Goal: Task Accomplishment & Management: Complete application form

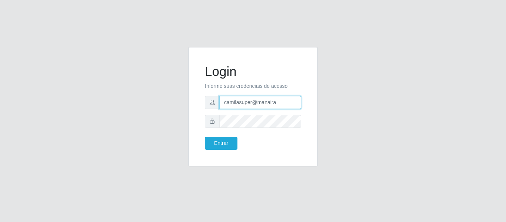
click at [284, 101] on input "camilasuper@manaira" at bounding box center [260, 102] width 82 height 13
type input "camila@famiglia"
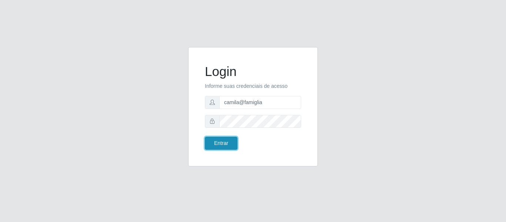
click at [225, 140] on button "Entrar" at bounding box center [221, 143] width 33 height 13
click at [225, 143] on button "Entrar" at bounding box center [221, 143] width 33 height 13
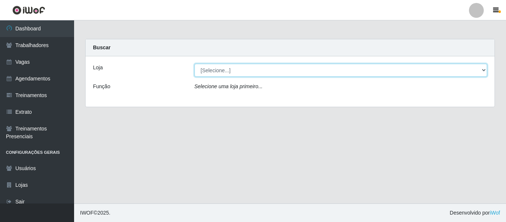
click at [208, 64] on select "[Selecione...] Famiglia Muccini - Ristorante João Pessoa" at bounding box center [341, 70] width 293 height 13
select select "267"
click at [195, 64] on select "[Selecione...] Famiglia Muccini - Ristorante João Pessoa" at bounding box center [341, 70] width 293 height 13
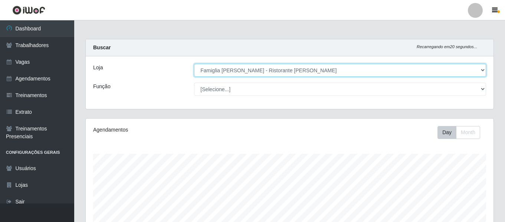
scroll to position [138, 0]
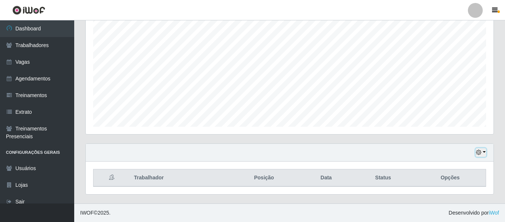
click at [481, 153] on icon "button" at bounding box center [478, 152] width 5 height 5
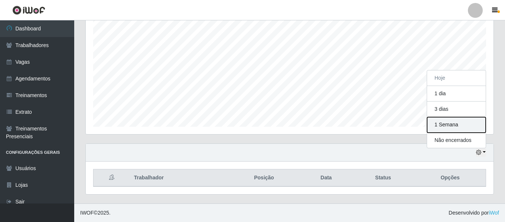
click at [458, 126] on button "1 Semana" at bounding box center [456, 125] width 59 height 16
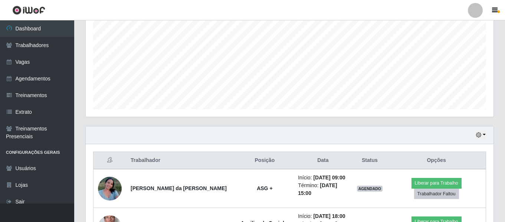
scroll to position [150, 0]
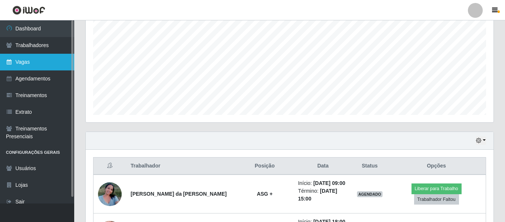
click at [53, 56] on link "Vagas" at bounding box center [37, 62] width 74 height 17
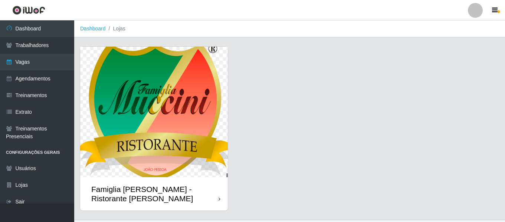
click at [130, 100] on img at bounding box center [154, 112] width 148 height 131
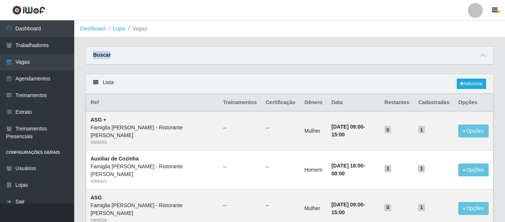
drag, startPoint x: 404, startPoint y: 57, endPoint x: 397, endPoint y: 25, distance: 32.9
click at [397, 25] on ol "Dashboard Lojas Vagas" at bounding box center [289, 28] width 430 height 17
click at [481, 57] on icon at bounding box center [482, 55] width 5 height 5
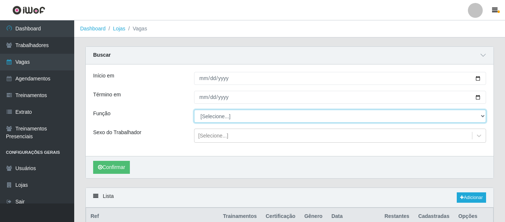
click at [227, 114] on select "[Selecione...] ASG ASG + ASG ++ Auxiliar de Cozinha Auxiliar de Cozinha + Auxil…" at bounding box center [340, 116] width 292 height 13
select select "79"
click at [194, 110] on select "[Selecione...] ASG ASG + ASG ++ Auxiliar de Cozinha Auxiliar de Cozinha + Auxil…" at bounding box center [340, 116] width 292 height 13
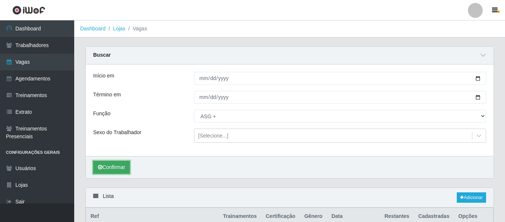
click at [115, 171] on button "Confirmar" at bounding box center [111, 167] width 37 height 13
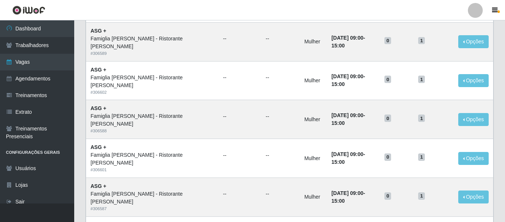
scroll to position [520, 0]
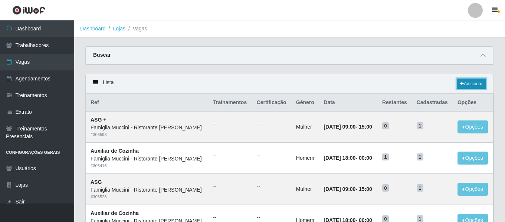
click at [466, 84] on link "Adicionar" at bounding box center [470, 84] width 29 height 10
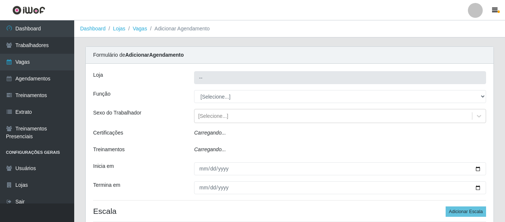
type input "Famiglia [PERSON_NAME] - Ristorante [PERSON_NAME]"
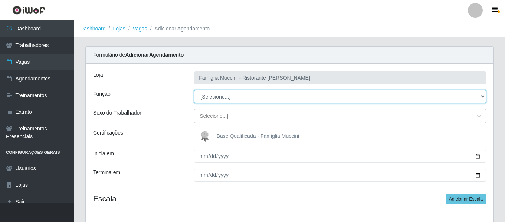
click at [217, 91] on select "[Selecione...] ASG ASG + ASG ++ Auxiliar de Cozinha Auxiliar de Cozinha + Auxil…" at bounding box center [340, 96] width 292 height 13
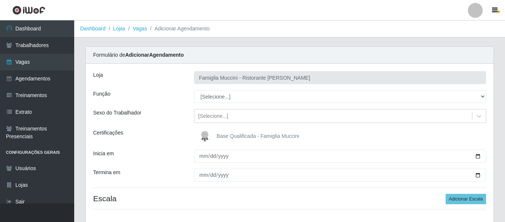
click at [172, 87] on div "Loja Famiglia Muccini - Ristorante João Pessoa Função [Selecione...] ASG ASG + …" at bounding box center [289, 143] width 407 height 159
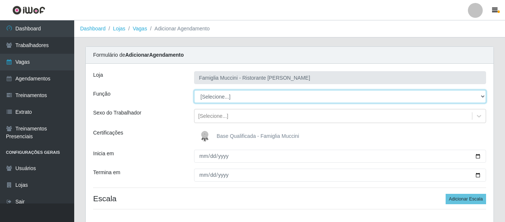
click at [219, 91] on select "[Selecione...] ASG ASG + ASG ++ Auxiliar de Cozinha Auxiliar de Cozinha + Auxil…" at bounding box center [340, 96] width 292 height 13
select select "79"
click at [194, 90] on select "[Selecione...] ASG ASG + ASG ++ Auxiliar de Cozinha Auxiliar de Cozinha + Auxil…" at bounding box center [340, 96] width 292 height 13
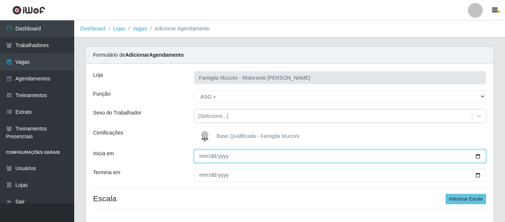
click at [202, 161] on input "Inicia em" at bounding box center [340, 156] width 292 height 13
click at [202, 157] on input "Inicia em" at bounding box center [340, 156] width 292 height 13
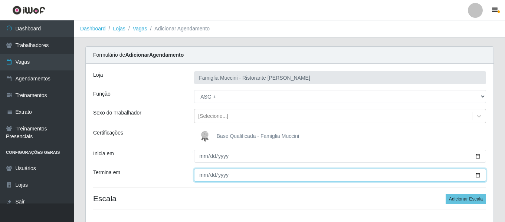
click at [202, 177] on input "Termina em" at bounding box center [340, 175] width 292 height 13
type input "2025-11-29"
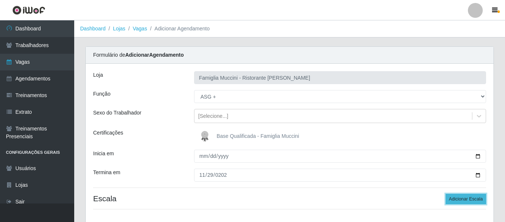
click at [472, 201] on button "Adicionar Escala" at bounding box center [465, 199] width 40 height 10
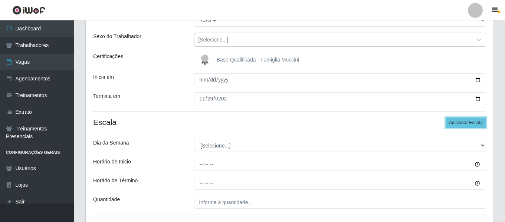
scroll to position [133, 0]
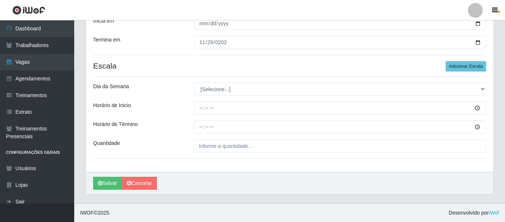
click at [476, 73] on div "Loja Famiglia Muccini - Ristorante João Pessoa Função [Selecione...] ASG ASG + …" at bounding box center [289, 51] width 407 height 241
click at [470, 64] on button "Adicionar Escala" at bounding box center [465, 66] width 40 height 10
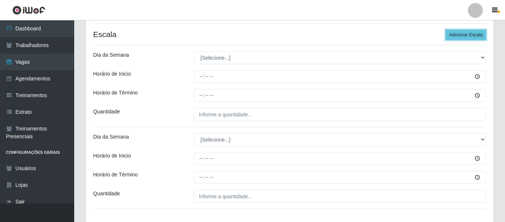
scroll to position [162, 0]
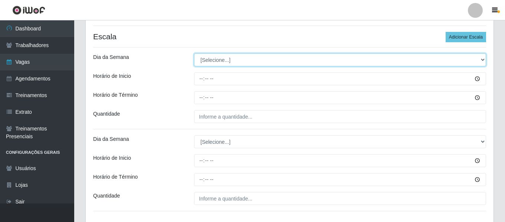
click at [209, 61] on select "[Selecione...] Segunda Terça Quarta Quinta Sexta Sábado Domingo" at bounding box center [340, 59] width 292 height 13
select select "6"
click at [194, 53] on select "[Selecione...] Segunda Terça Quarta Quinta Sexta Sábado Domingo" at bounding box center [340, 59] width 292 height 13
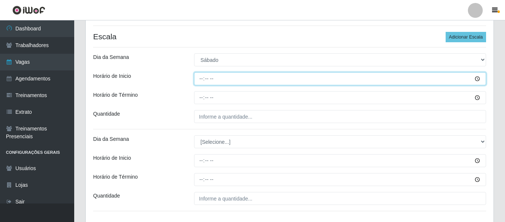
click at [200, 81] on input "Horário de Inicio" at bounding box center [340, 78] width 292 height 13
type input "09:00"
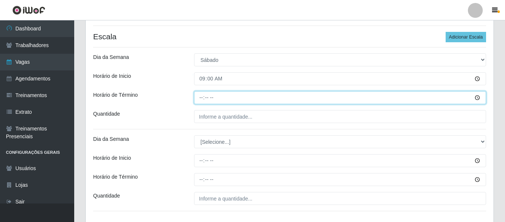
click at [198, 98] on input "Horário de Término" at bounding box center [340, 97] width 292 height 13
type input "15:00"
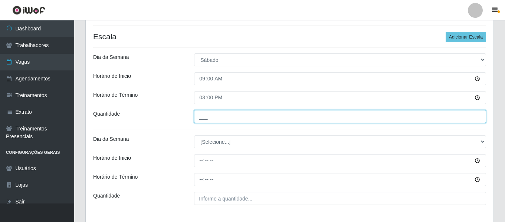
click at [211, 115] on input "___" at bounding box center [340, 116] width 292 height 13
type input "1__"
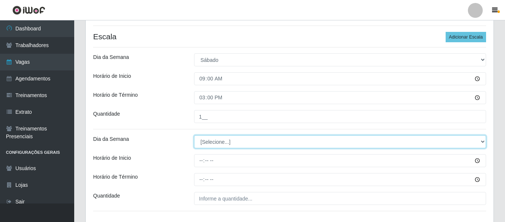
click at [212, 139] on select "[Selecione...] Segunda Terça Quarta Quinta Sexta Sábado Domingo" at bounding box center [340, 141] width 292 height 13
select select "0"
click at [194, 135] on select "[Selecione...] Segunda Terça Quarta Quinta Sexta Sábado Domingo" at bounding box center [340, 141] width 292 height 13
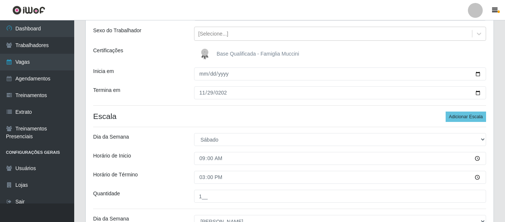
drag, startPoint x: 504, startPoint y: 84, endPoint x: 504, endPoint y: 148, distance: 64.5
click at [504, 148] on div "Carregando... Formulário de Adicionar Agendamento Loja Famiglia Muccini - Risto…" at bounding box center [289, 150] width 430 height 372
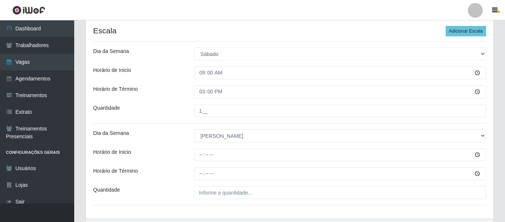
scroll to position [167, 0]
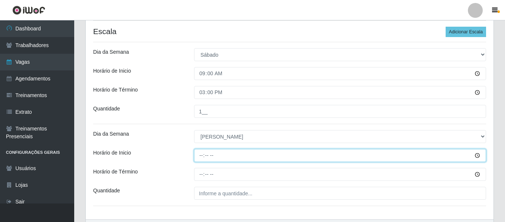
click at [202, 152] on input "Horário de Inicio" at bounding box center [340, 155] width 292 height 13
type input "09:00"
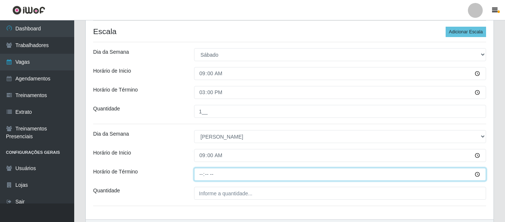
click at [200, 172] on input "Horário de Término" at bounding box center [340, 174] width 292 height 13
type input "15:00"
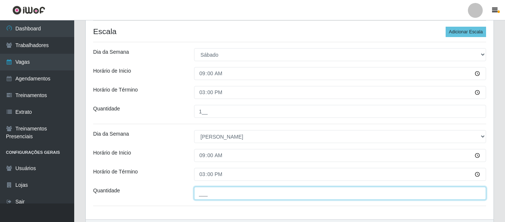
click at [217, 191] on input "___" at bounding box center [340, 193] width 292 height 13
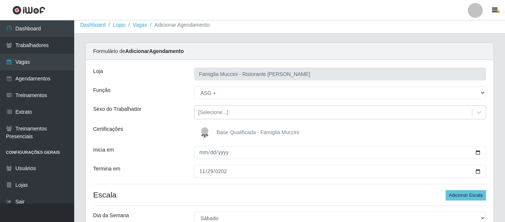
scroll to position [0, 0]
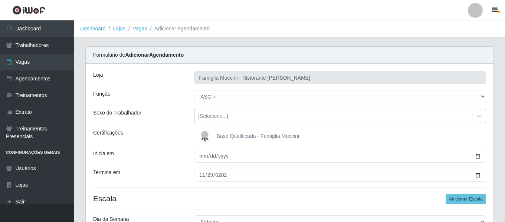
type input "1__"
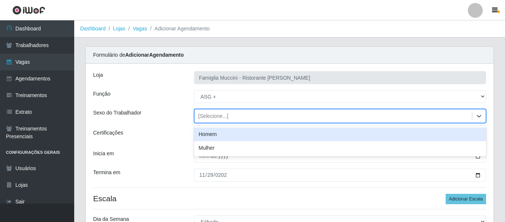
click at [322, 119] on div "[Selecione...]" at bounding box center [332, 116] width 277 height 12
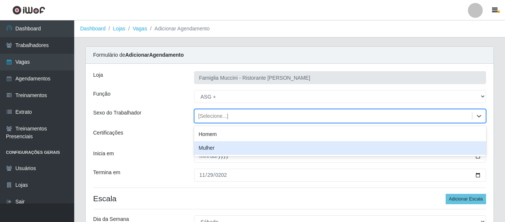
click at [277, 150] on div "Mulher" at bounding box center [340, 148] width 292 height 14
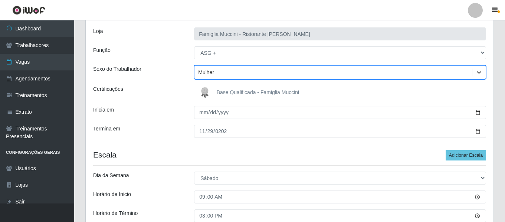
scroll to position [37, 0]
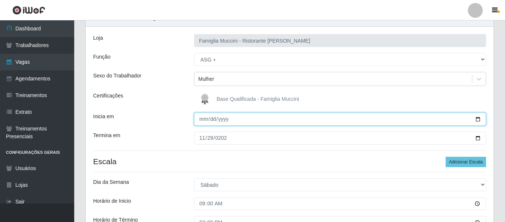
click at [219, 120] on input "Inicia em" at bounding box center [340, 119] width 292 height 13
type input "2025-09-01"
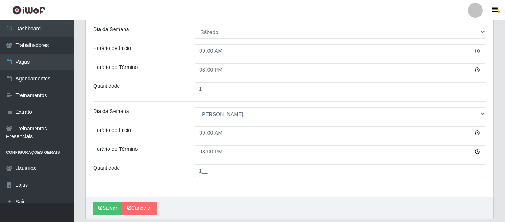
scroll to position [215, 0]
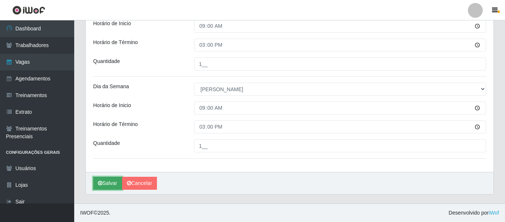
click at [106, 181] on button "Salvar" at bounding box center [107, 183] width 29 height 13
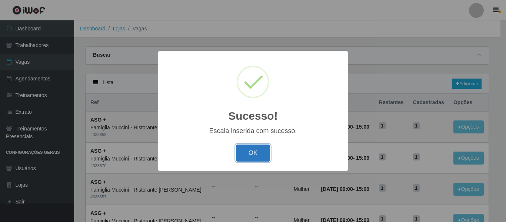
click at [257, 149] on button "OK" at bounding box center [253, 153] width 34 height 17
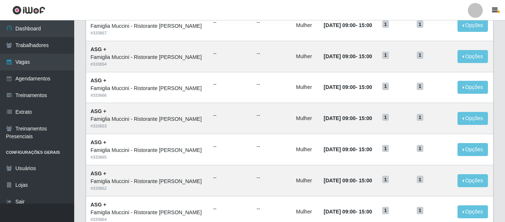
scroll to position [406, 0]
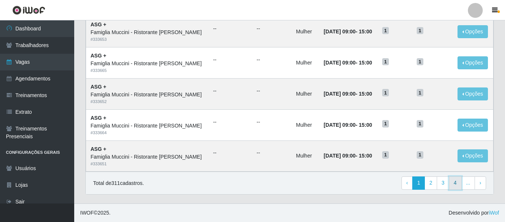
click at [457, 185] on link "4" at bounding box center [455, 182] width 13 height 13
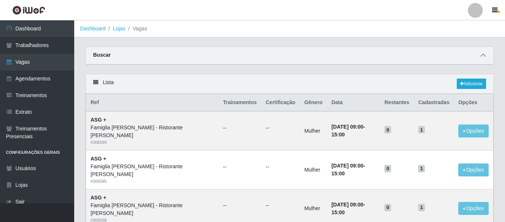
click at [482, 58] on icon at bounding box center [482, 55] width 5 height 5
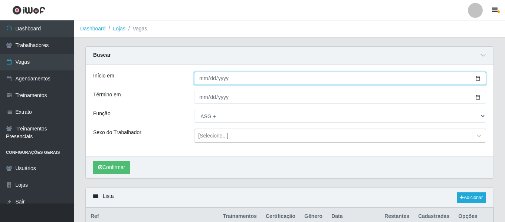
click at [204, 79] on input "Início em" at bounding box center [340, 78] width 292 height 13
type input "2025-07-01"
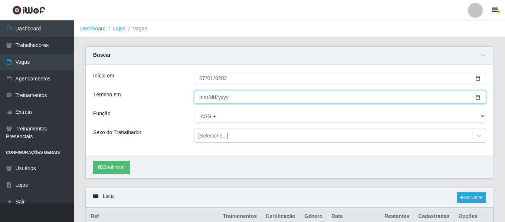
click at [204, 98] on input "Término em" at bounding box center [340, 97] width 292 height 13
type input "2025-07-30"
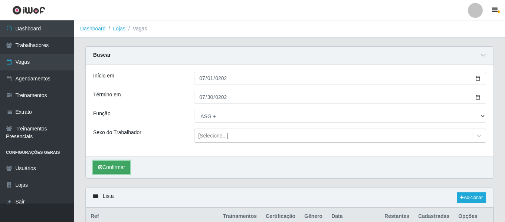
click at [102, 174] on button "Confirmar" at bounding box center [111, 167] width 37 height 13
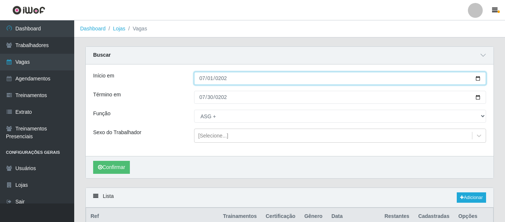
click at [202, 80] on input "2025-07-01" at bounding box center [340, 78] width 292 height 13
type input "2025-07-01"
type input "2025-09-01"
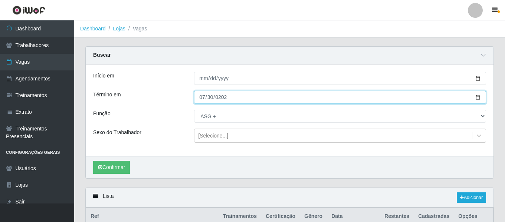
click at [210, 100] on input "2025-07-30" at bounding box center [340, 97] width 292 height 13
click at [207, 96] on input "2025-09-30" at bounding box center [340, 97] width 292 height 13
click at [211, 99] on input "2025-09-30" at bounding box center [340, 97] width 292 height 13
type input "[DATE]"
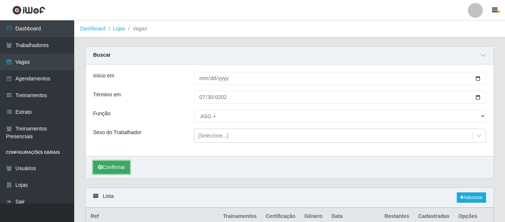
click at [113, 164] on button "Confirmar" at bounding box center [111, 167] width 37 height 13
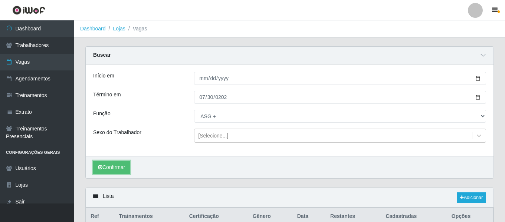
scroll to position [49, 0]
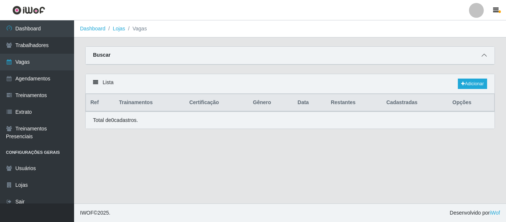
click at [481, 54] on span at bounding box center [484, 55] width 9 height 9
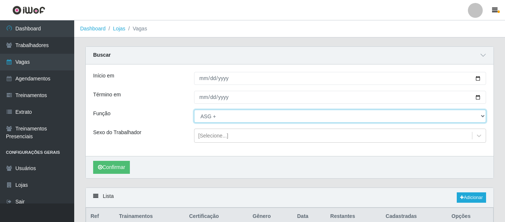
click at [217, 118] on select "[Selecione...] ASG ASG + ASG ++ Auxiliar de Cozinha Auxiliar de Cozinha + Auxil…" at bounding box center [340, 116] width 292 height 13
select select "16"
click at [194, 110] on select "[Selecione...] ASG ASG + ASG ++ Auxiliar de Cozinha Auxiliar de Cozinha + Auxil…" at bounding box center [340, 116] width 292 height 13
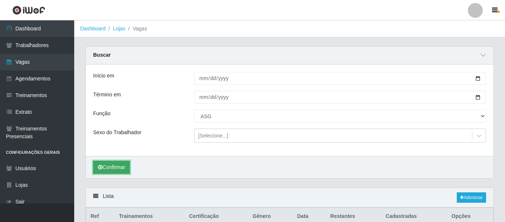
click at [118, 163] on button "Confirmar" at bounding box center [111, 167] width 37 height 13
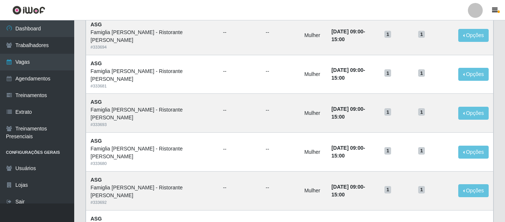
scroll to position [516, 0]
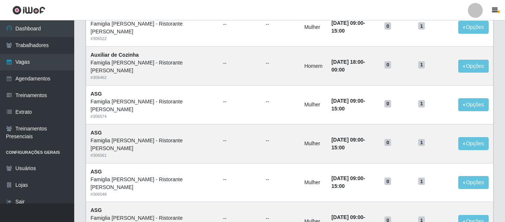
scroll to position [406, 0]
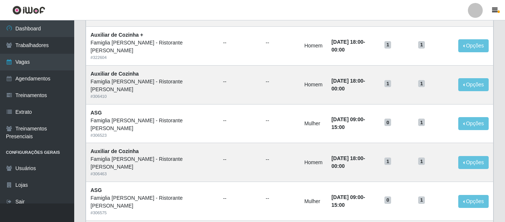
scroll to position [406, 0]
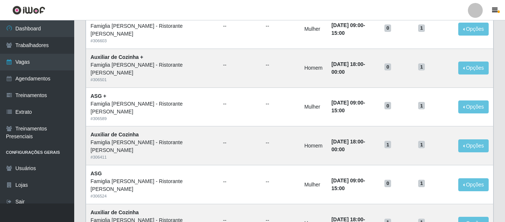
scroll to position [406, 0]
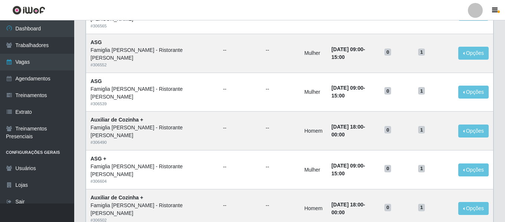
scroll to position [406, 0]
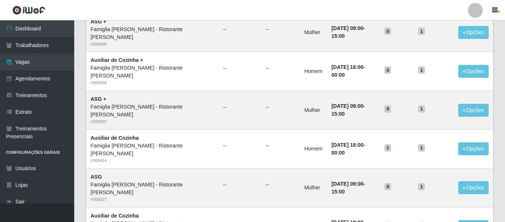
scroll to position [406, 0]
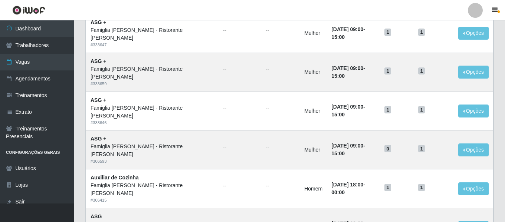
scroll to position [406, 0]
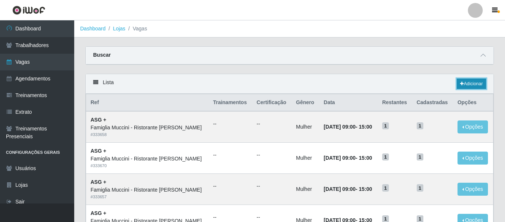
click at [475, 80] on link "Adicionar" at bounding box center [470, 84] width 29 height 10
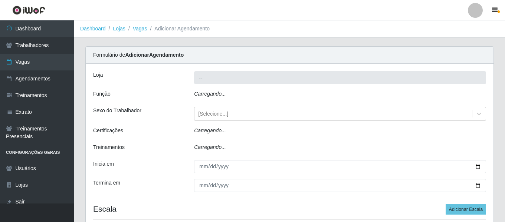
type input "Famiglia [PERSON_NAME] - Ristorante [PERSON_NAME]"
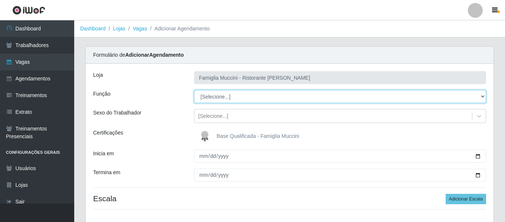
click at [231, 94] on select "[Selecione...] ASG ASG + ASG ++ Auxiliar de Cozinha Auxiliar de Cozinha + Auxil…" at bounding box center [340, 96] width 292 height 13
select select "16"
click at [194, 90] on select "[Selecione...] ASG ASG + ASG ++ Auxiliar de Cozinha Auxiliar de Cozinha + Auxil…" at bounding box center [340, 96] width 292 height 13
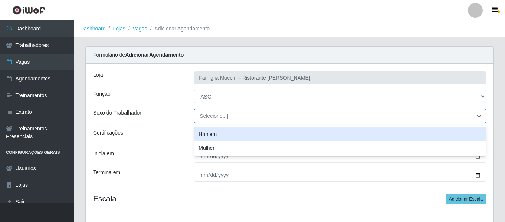
click at [200, 122] on div "[Selecione...]" at bounding box center [332, 116] width 277 height 12
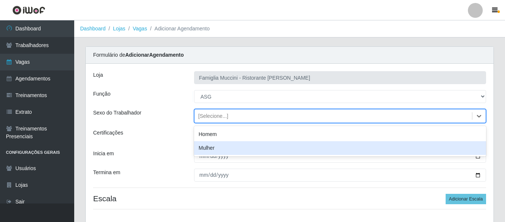
click at [207, 146] on div "Mulher" at bounding box center [340, 148] width 292 height 14
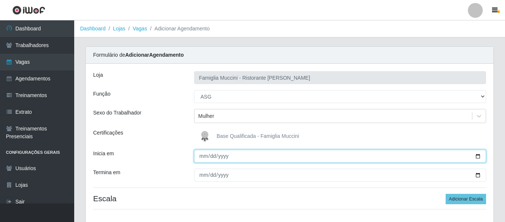
click at [198, 155] on input "Inicia em" at bounding box center [340, 156] width 292 height 13
type input "[DATE]"
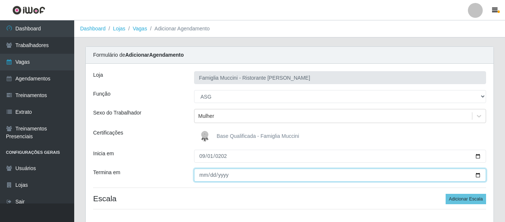
click at [202, 171] on input "Termina em" at bounding box center [340, 175] width 292 height 13
click at [199, 175] on input "Termina em" at bounding box center [340, 175] width 292 height 13
type input "2025-11-28"
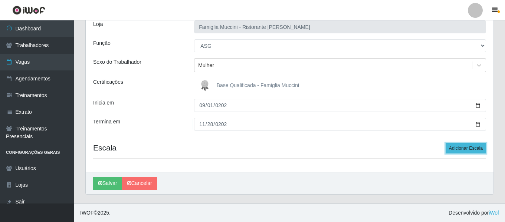
click at [466, 153] on button "Adicionar Escala" at bounding box center [465, 148] width 40 height 10
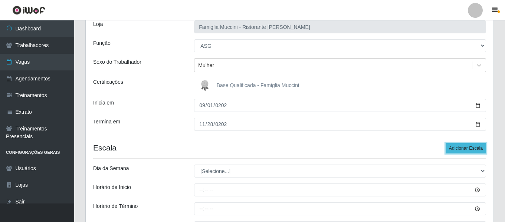
click at [466, 153] on button "Adicionar Escala" at bounding box center [465, 148] width 40 height 10
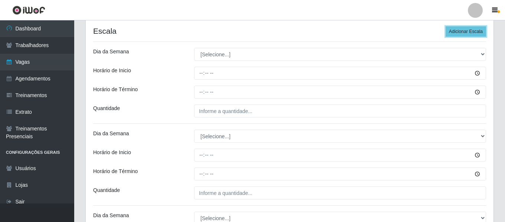
scroll to position [164, 0]
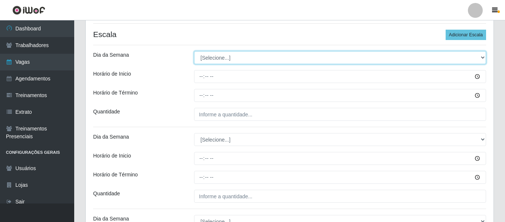
click at [246, 56] on select "[Selecione...] Segunda Terça Quarta Quinta Sexta Sábado Domingo" at bounding box center [340, 57] width 292 height 13
select select "1"
click at [194, 51] on select "[Selecione...] Segunda Terça Quarta Quinta Sexta Sábado Domingo" at bounding box center [340, 57] width 292 height 13
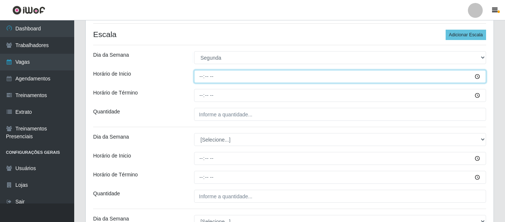
click at [199, 79] on input "Horário de Inicio" at bounding box center [340, 76] width 292 height 13
type input "09:00"
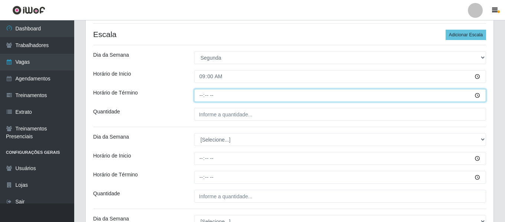
click at [204, 96] on input "Horário de Término" at bounding box center [340, 95] width 292 height 13
type input "15:00"
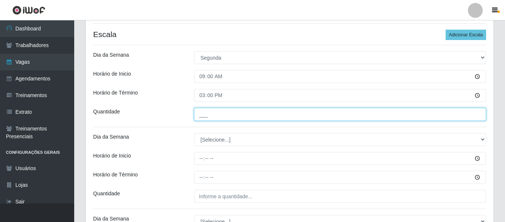
click at [204, 117] on input "___" at bounding box center [340, 114] width 292 height 13
type input "1__"
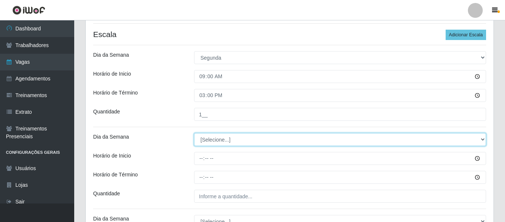
click at [210, 146] on select "[Selecione...] Segunda Terça Quarta Quinta Sexta Sábado Domingo" at bounding box center [340, 139] width 292 height 13
select select "2"
click at [194, 133] on select "[Selecione...] Segunda Terça Quarta Quinta Sexta Sábado Domingo" at bounding box center [340, 139] width 292 height 13
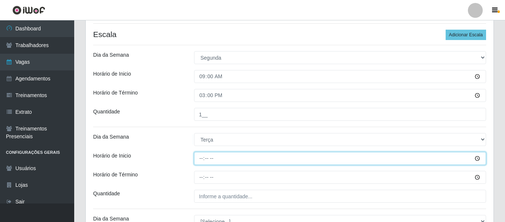
click at [198, 157] on input "Horário de Inicio" at bounding box center [340, 158] width 292 height 13
type input "09:00"
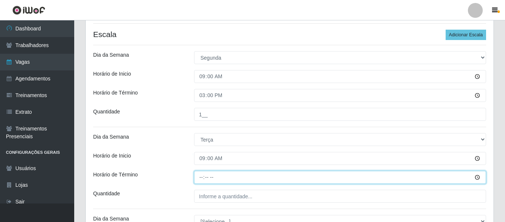
click at [198, 175] on input "Horário de Término" at bounding box center [340, 177] width 292 height 13
type input "15:00"
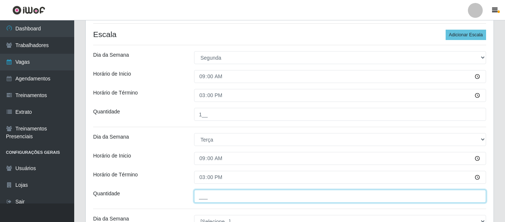
click at [222, 192] on input "___" at bounding box center [340, 196] width 292 height 13
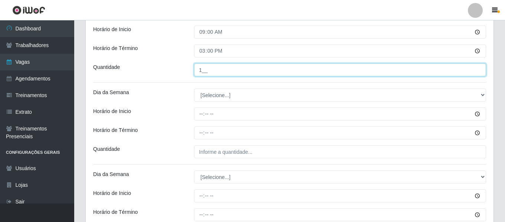
scroll to position [293, 0]
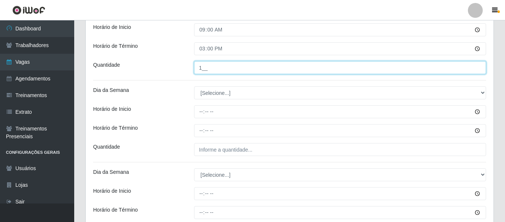
type input "1__"
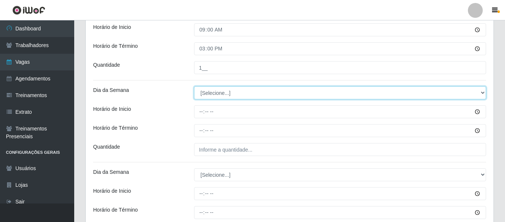
click at [279, 90] on select "[Selecione...] Segunda Terça Quarta Quinta Sexta Sábado Domingo" at bounding box center [340, 92] width 292 height 13
select select "3"
click at [194, 86] on select "[Selecione...] Segunda Terça Quarta Quinta Sexta Sábado Domingo" at bounding box center [340, 92] width 292 height 13
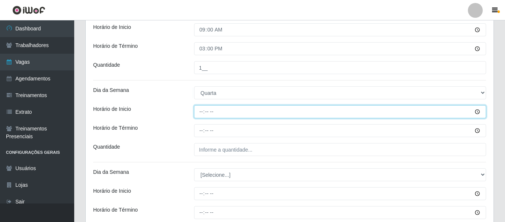
click at [200, 109] on input "Horário de Inicio" at bounding box center [340, 111] width 292 height 13
type input "09:00"
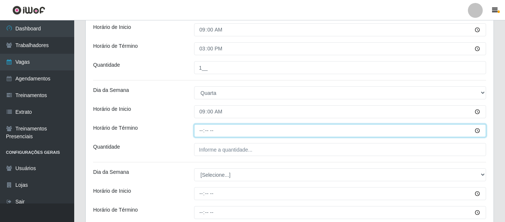
click at [201, 130] on input "Horário de Término" at bounding box center [340, 130] width 292 height 13
type input "15:00"
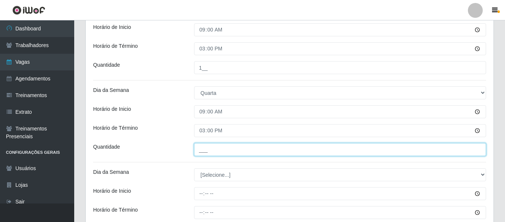
click at [212, 148] on input "___" at bounding box center [340, 149] width 292 height 13
type input "1__"
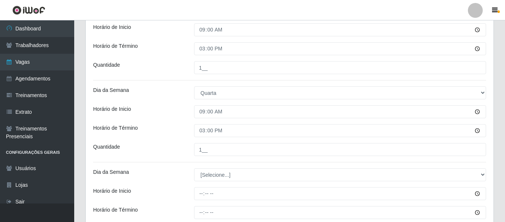
click at [503, 106] on div "Carregando... Formulário de Adicionar Agendamento Loja Famiglia Muccini - Risto…" at bounding box center [289, 62] width 430 height 618
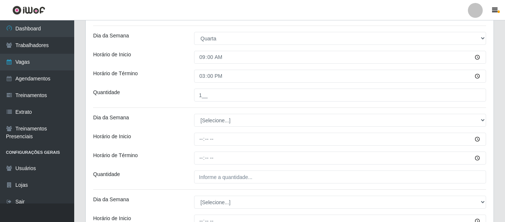
scroll to position [348, 0]
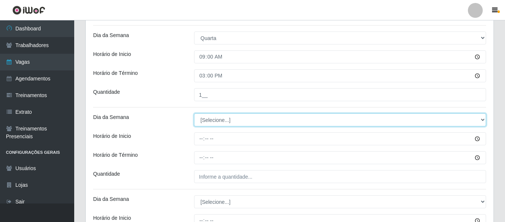
click at [243, 122] on select "[Selecione...] Segunda Terça Quarta Quinta Sexta Sábado Domingo" at bounding box center [340, 119] width 292 height 13
select select "4"
click at [194, 113] on select "[Selecione...] Segunda Terça Quarta Quinta Sexta Sábado Domingo" at bounding box center [340, 119] width 292 height 13
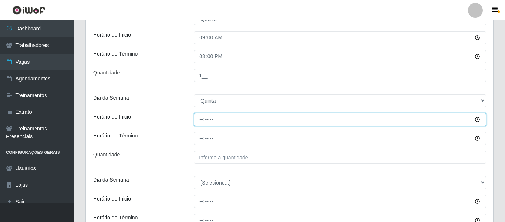
click at [203, 123] on input "Horário de Inicio" at bounding box center [340, 119] width 292 height 13
type input "09:00"
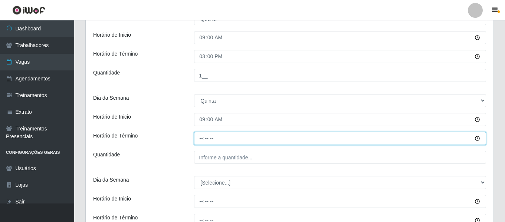
click at [201, 136] on input "Horário de Término" at bounding box center [340, 138] width 292 height 13
type input "15:00"
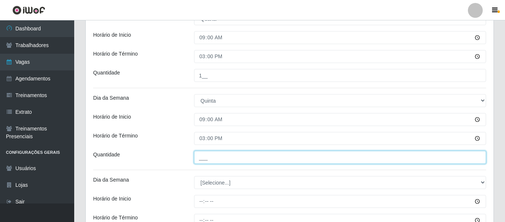
click at [198, 158] on input "___" at bounding box center [340, 157] width 292 height 13
type input "1__"
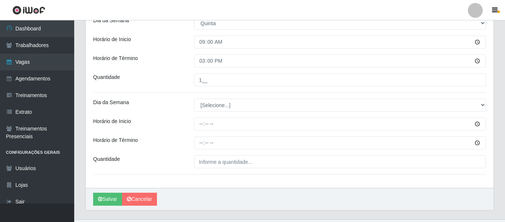
scroll to position [438, 0]
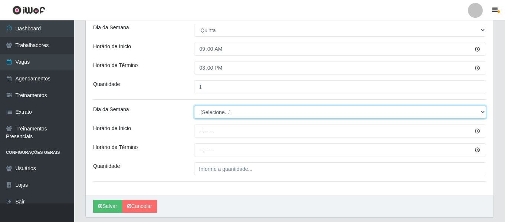
click at [249, 108] on select "[Selecione...] Segunda Terça Quarta Quinta Sexta Sábado Domingo" at bounding box center [340, 112] width 292 height 13
select select "5"
click at [194, 106] on select "[Selecione...] Segunda Terça Quarta Quinta Sexta Sábado Domingo" at bounding box center [340, 112] width 292 height 13
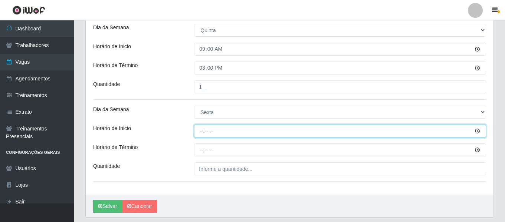
click at [199, 129] on input "Horário de Inicio" at bounding box center [340, 131] width 292 height 13
type input "09:00"
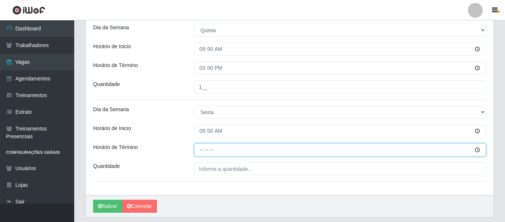
click at [202, 152] on input "Horário de Término" at bounding box center [340, 149] width 292 height 13
type input "15:00"
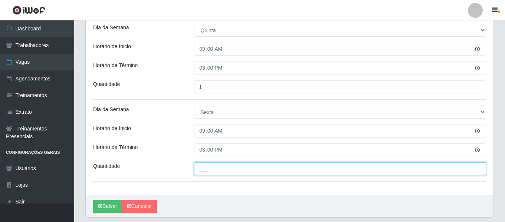
click at [205, 169] on input "___" at bounding box center [340, 168] width 292 height 13
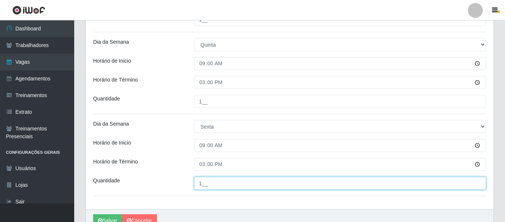
scroll to position [460, 0]
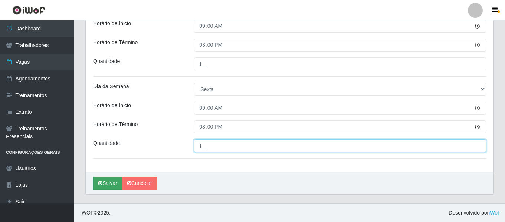
type input "1__"
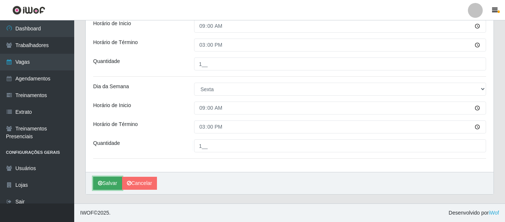
click at [110, 178] on button "Salvar" at bounding box center [107, 183] width 29 height 13
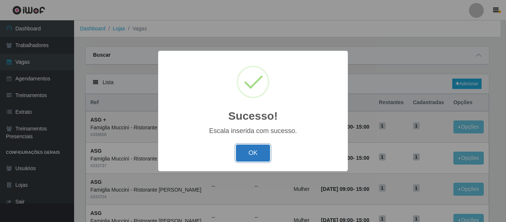
click at [259, 147] on button "OK" at bounding box center [253, 153] width 34 height 17
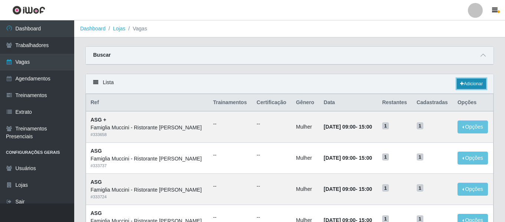
click at [458, 82] on link "Adicionar" at bounding box center [470, 84] width 29 height 10
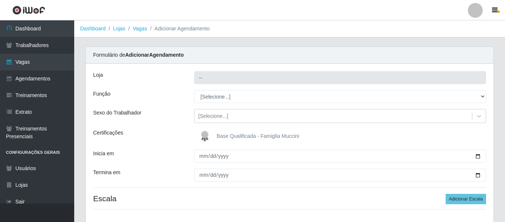
type input "Famiglia [PERSON_NAME] - Ristorante [PERSON_NAME]"
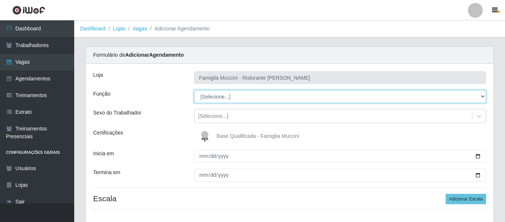
click at [224, 91] on select "[Selecione...] ASG ASG + ASG ++ Auxiliar de Cozinha Auxiliar de Cozinha + Auxil…" at bounding box center [340, 96] width 292 height 13
select select "94"
click at [194, 90] on select "[Selecione...] ASG ASG + ASG ++ Auxiliar de Cozinha Auxiliar de Cozinha + Auxil…" at bounding box center [340, 96] width 292 height 13
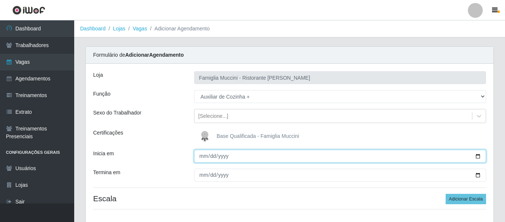
click at [201, 155] on input "Inicia em" at bounding box center [340, 156] width 292 height 13
type input "2025-08-06"
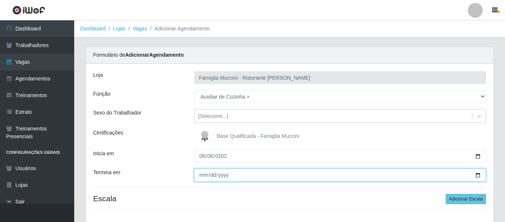
click at [201, 177] on input "Termina em" at bounding box center [340, 175] width 292 height 13
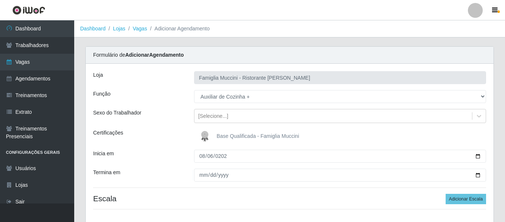
click at [334, 204] on div "Loja Famiglia Muccini - Ristorante João Pessoa Função [Selecione...] ASG ASG + …" at bounding box center [289, 143] width 407 height 159
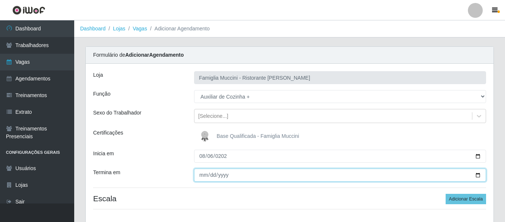
click at [202, 175] on input "2025-11-28" at bounding box center [340, 175] width 292 height 13
type input "2025-11-23"
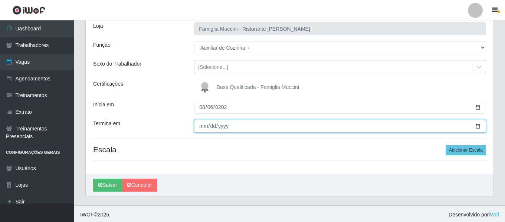
scroll to position [51, 0]
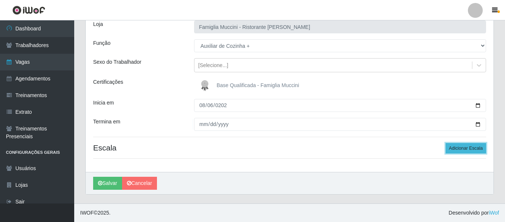
click at [469, 146] on button "Adicionar Escala" at bounding box center [465, 148] width 40 height 10
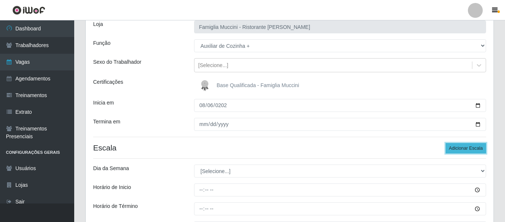
click at [469, 146] on button "Adicionar Escala" at bounding box center [465, 148] width 40 height 10
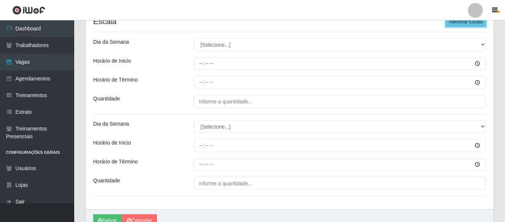
scroll to position [176, 0]
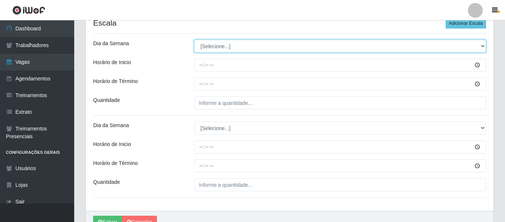
click at [231, 44] on select "[Selecione...] Segunda Terça Quarta Quinta Sexta Sábado Domingo" at bounding box center [340, 46] width 292 height 13
select select "6"
click at [194, 40] on select "[Selecione...] Segunda Terça Quarta Quinta Sexta Sábado Domingo" at bounding box center [340, 46] width 292 height 13
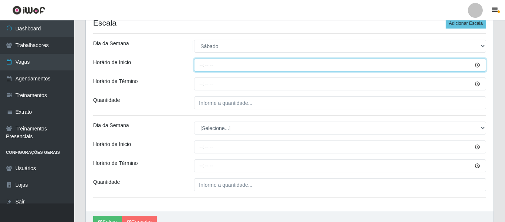
click at [198, 64] on input "Horário de Inicio" at bounding box center [340, 65] width 292 height 13
type input "18:00"
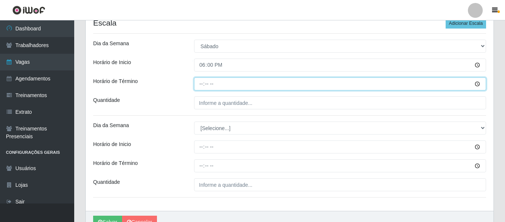
click at [201, 87] on input "Horário de Término" at bounding box center [340, 83] width 292 height 13
type input "00:00"
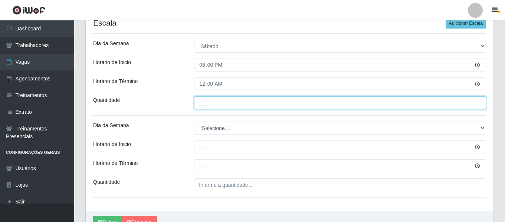
click at [211, 99] on input "___" at bounding box center [340, 102] width 292 height 13
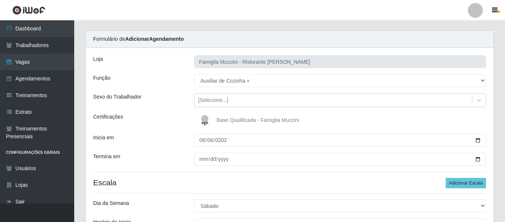
scroll to position [23, 0]
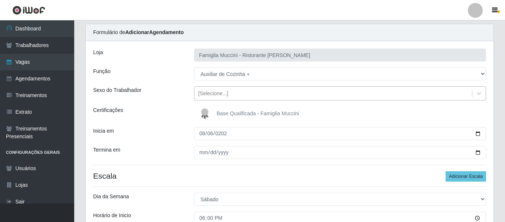
type input "1__"
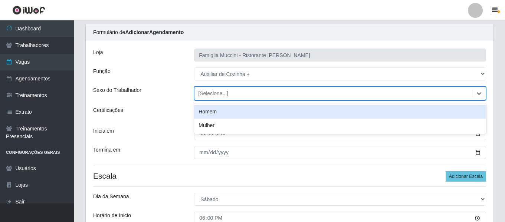
click at [224, 91] on div "[Selecione...]" at bounding box center [213, 94] width 30 height 8
click at [210, 112] on div "Homem" at bounding box center [340, 112] width 292 height 14
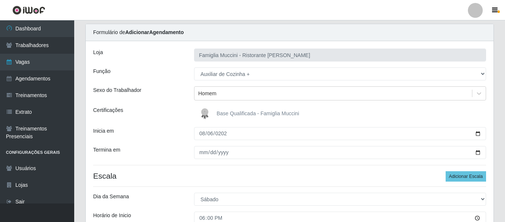
click at [503, 81] on div "Carregando... Formulário de Adicionar Agendamento Loja Famiglia Muccini - Risto…" at bounding box center [289, 210] width 430 height 372
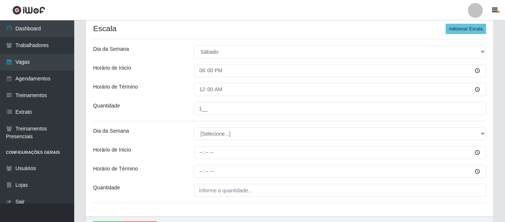
scroll to position [176, 0]
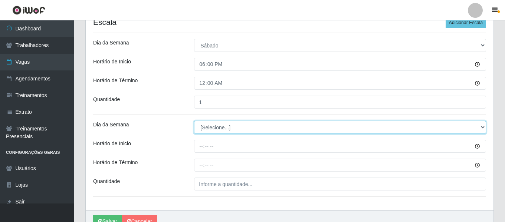
click at [267, 125] on select "[Selecione...] Segunda Terça Quarta Quinta Sexta Sábado Domingo" at bounding box center [340, 127] width 292 height 13
select select "0"
click at [194, 121] on select "[Selecione...] Segunda Terça Quarta Quinta Sexta Sábado Domingo" at bounding box center [340, 127] width 292 height 13
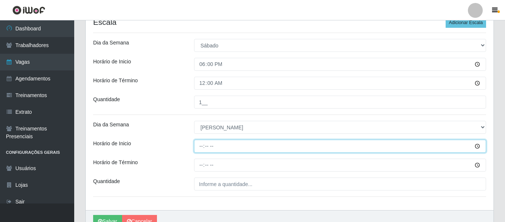
click at [200, 147] on input "Horário de Inicio" at bounding box center [340, 146] width 292 height 13
type input "18:00"
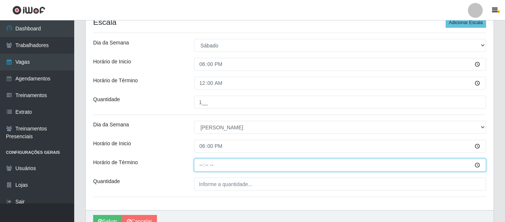
click at [200, 163] on input "Horário de Término" at bounding box center [340, 165] width 292 height 13
type input "00:00"
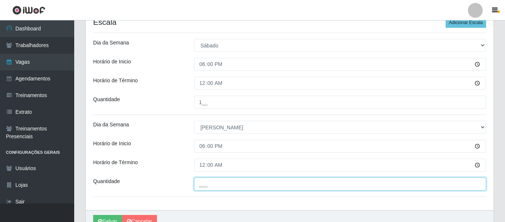
click at [203, 186] on input "___" at bounding box center [340, 184] width 292 height 13
type input "1__"
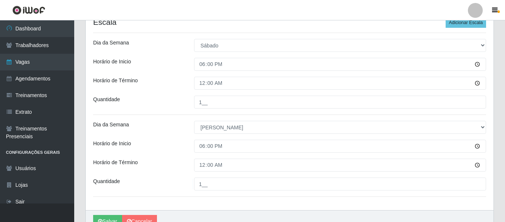
click at [503, 169] on div "Carregando... Formulário de Adicionar Agendamento Loja Famiglia Muccini - Risto…" at bounding box center [289, 56] width 430 height 372
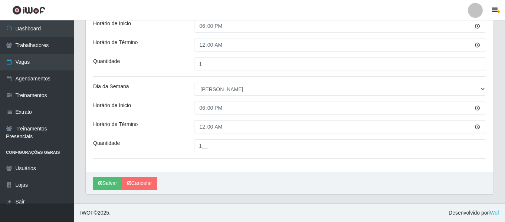
scroll to position [212, 0]
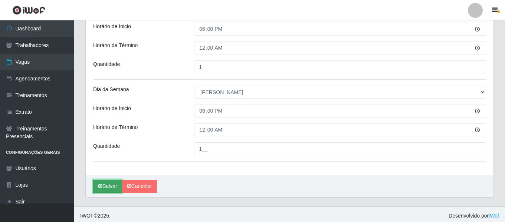
click at [104, 185] on button "Salvar" at bounding box center [107, 186] width 29 height 13
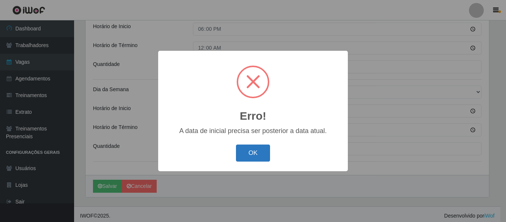
click at [254, 159] on button "OK" at bounding box center [253, 153] width 34 height 17
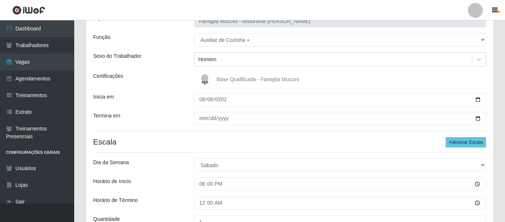
scroll to position [57, 0]
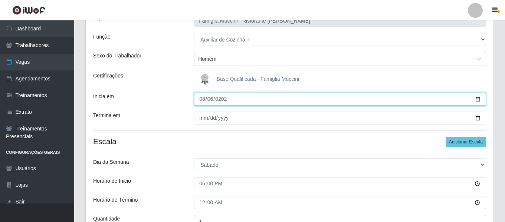
click at [211, 99] on input "2025-08-06" at bounding box center [340, 99] width 292 height 13
type input "2025-09-06"
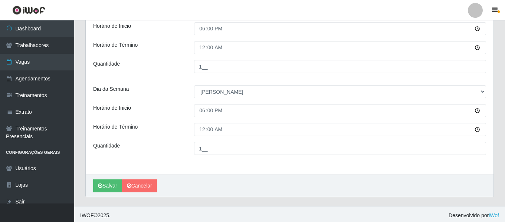
scroll to position [215, 0]
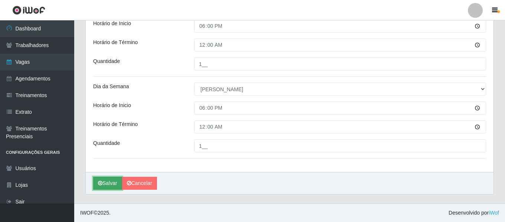
click at [116, 179] on button "Salvar" at bounding box center [107, 183] width 29 height 13
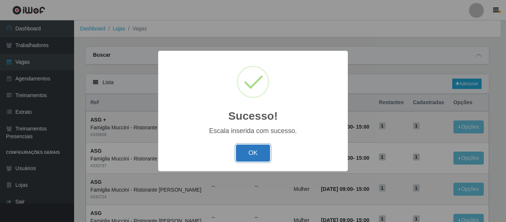
click at [260, 152] on button "OK" at bounding box center [253, 153] width 34 height 17
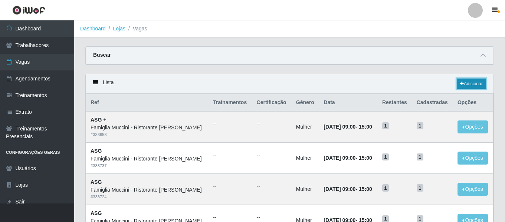
click at [475, 85] on link "Adicionar" at bounding box center [470, 84] width 29 height 10
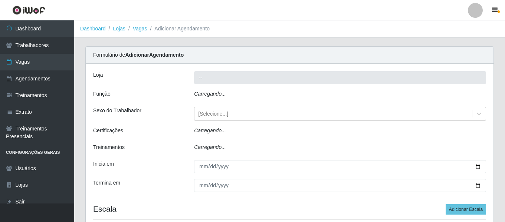
type input "Famiglia [PERSON_NAME] - Ristorante [PERSON_NAME]"
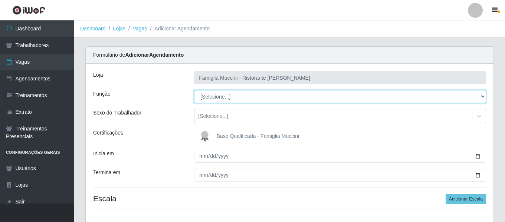
click at [234, 95] on select "[Selecione...] ASG ASG + ASG ++ Auxiliar de Cozinha Auxiliar de Cozinha + Auxil…" at bounding box center [340, 96] width 292 height 13
select select "9"
click at [194, 90] on select "[Selecione...] ASG ASG + ASG ++ Auxiliar de Cozinha Auxiliar de Cozinha + Auxil…" at bounding box center [340, 96] width 292 height 13
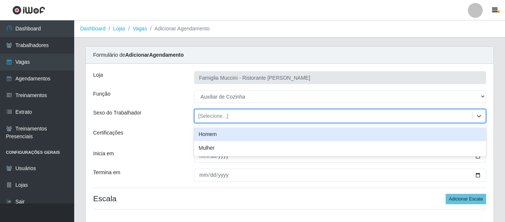
click at [199, 115] on div "[Selecione...]" at bounding box center [213, 116] width 30 height 8
click at [203, 133] on div "Homem" at bounding box center [340, 135] width 292 height 14
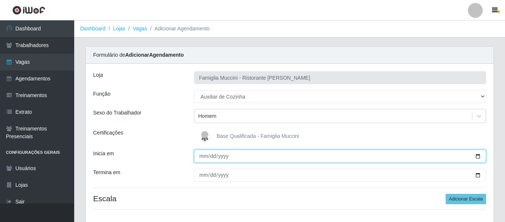
click at [199, 158] on input "Inicia em" at bounding box center [340, 156] width 292 height 13
click at [199, 162] on input "Inicia em" at bounding box center [340, 156] width 292 height 13
type input "2005-09-04"
type input "2025-09-04"
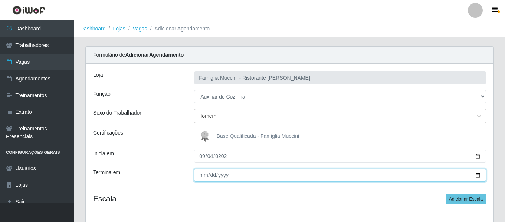
click at [199, 177] on input "Termina em" at bounding box center [340, 175] width 292 height 13
click at [204, 174] on input "Termina em" at bounding box center [340, 175] width 292 height 13
type input "2025-11-06"
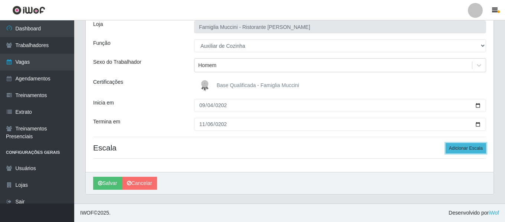
click at [463, 153] on button "Adicionar Escala" at bounding box center [465, 148] width 40 height 10
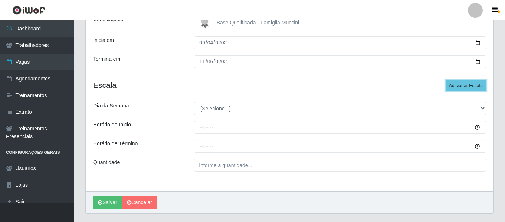
scroll to position [111, 0]
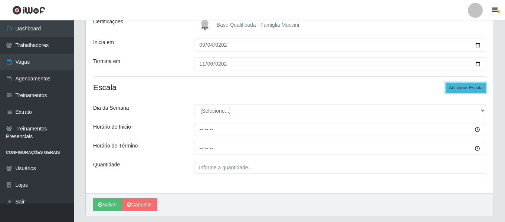
click at [473, 85] on button "Adicionar Escala" at bounding box center [465, 88] width 40 height 10
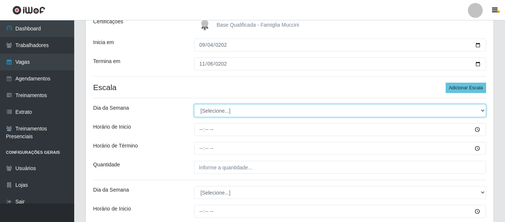
click at [227, 113] on select "[Selecione...] Segunda Terça Quarta Quinta Sexta Sábado Domingo" at bounding box center [340, 110] width 292 height 13
select select "4"
click at [194, 104] on select "[Selecione...] Segunda Terça Quarta Quinta Sexta Sábado Domingo" at bounding box center [340, 110] width 292 height 13
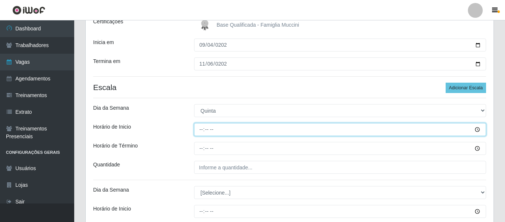
click at [201, 133] on input "Horário de Inicio" at bounding box center [340, 129] width 292 height 13
type input "18:00"
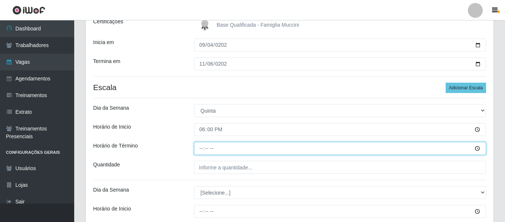
click at [203, 152] on input "Horário de Término" at bounding box center [340, 148] width 292 height 13
type input "00:00"
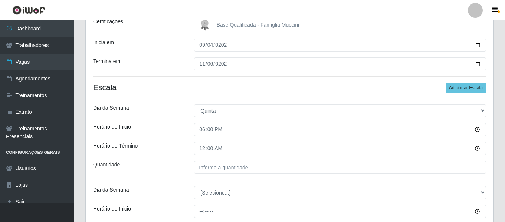
click at [205, 159] on div "Loja Famiglia Muccini - Ristorante João Pessoa Função [Selecione...] ASG ASG + …" at bounding box center [289, 114] width 407 height 323
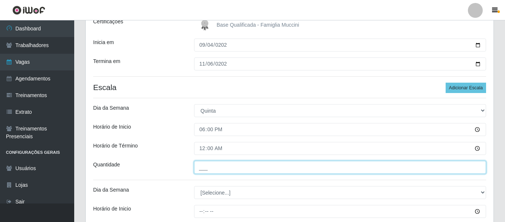
click at [201, 172] on input "___" at bounding box center [340, 167] width 292 height 13
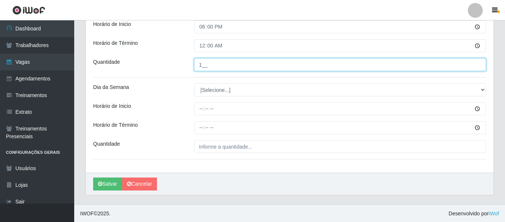
scroll to position [209, 0]
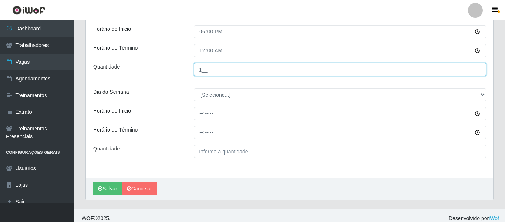
type input "1__"
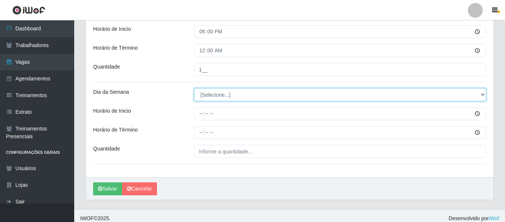
click at [243, 100] on select "[Selecione...] Segunda Terça Quarta Quinta Sexta Sábado Domingo" at bounding box center [340, 94] width 292 height 13
select select "5"
click at [194, 88] on select "[Selecione...] Segunda Terça Quarta Quinta Sexta Sábado Domingo" at bounding box center [340, 94] width 292 height 13
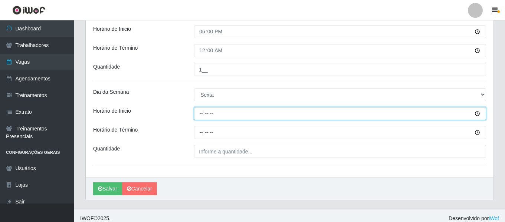
click at [201, 112] on input "Horário de Inicio" at bounding box center [340, 113] width 292 height 13
type input "18:00"
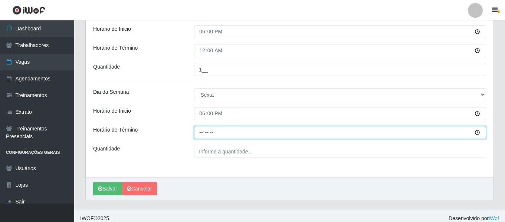
click at [201, 133] on input "Horário de Término" at bounding box center [340, 132] width 292 height 13
type input "00:00"
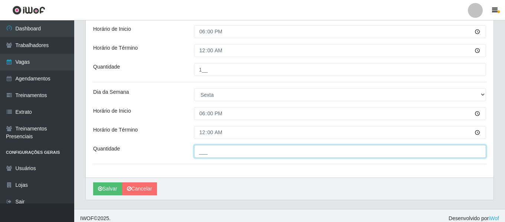
click at [209, 148] on input "___" at bounding box center [340, 151] width 292 height 13
type input "1__"
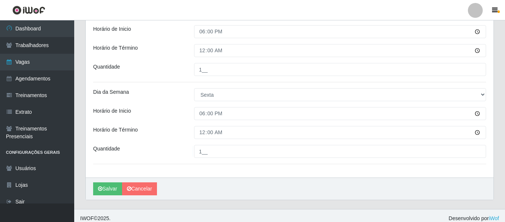
click at [180, 127] on div "Horário de Término" at bounding box center [138, 132] width 101 height 13
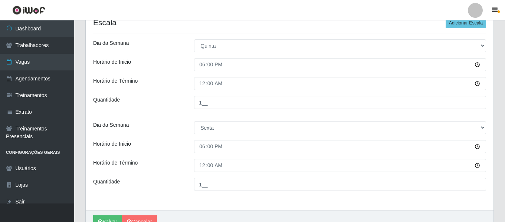
scroll to position [215, 0]
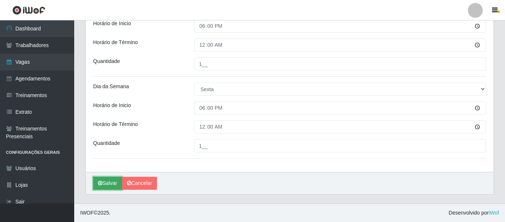
click at [115, 185] on button "Salvar" at bounding box center [107, 183] width 29 height 13
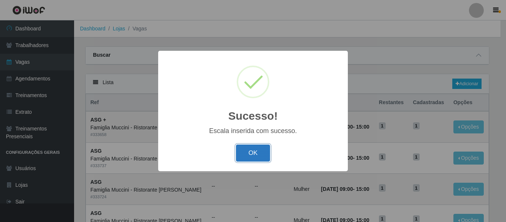
click at [250, 153] on button "OK" at bounding box center [253, 153] width 34 height 17
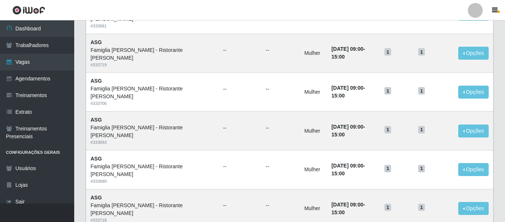
scroll to position [406, 0]
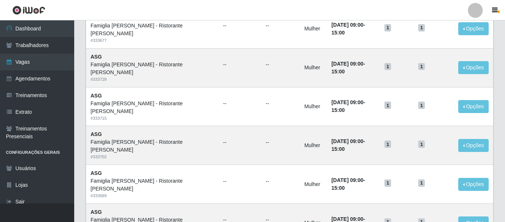
scroll to position [406, 0]
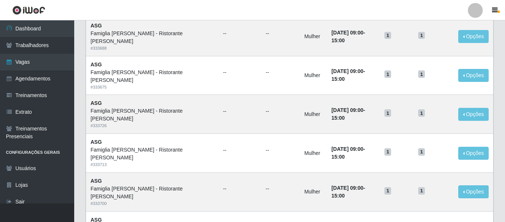
scroll to position [406, 0]
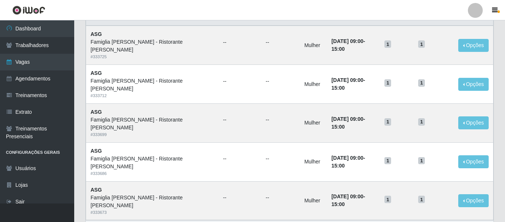
scroll to position [96, 0]
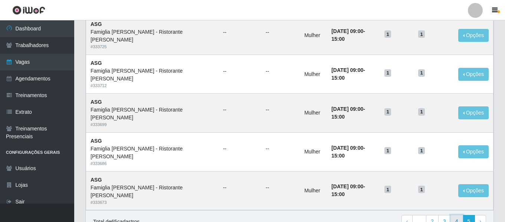
click at [456, 215] on link "4" at bounding box center [456, 221] width 13 height 13
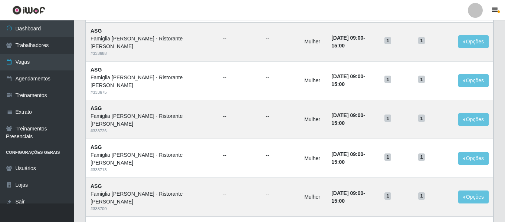
scroll to position [406, 0]
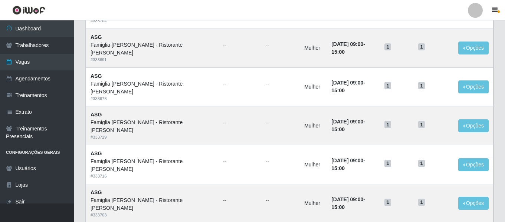
scroll to position [395, 0]
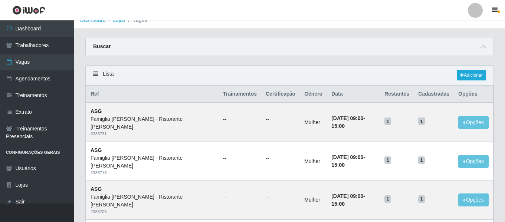
scroll to position [0, 0]
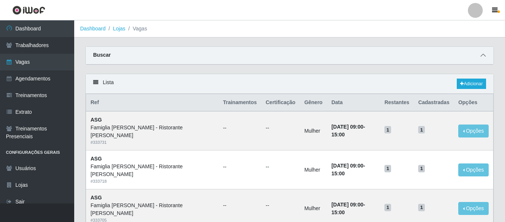
click at [479, 60] on span at bounding box center [482, 55] width 9 height 9
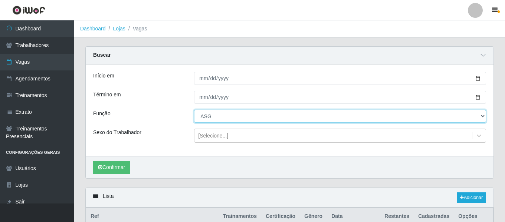
click at [218, 116] on select "[Selecione...] ASG ASG + ASG ++ Auxiliar de Cozinha Auxiliar de Cozinha + Auxil…" at bounding box center [340, 116] width 292 height 13
select select "94"
click at [194, 110] on select "[Selecione...] ASG ASG + ASG ++ Auxiliar de Cozinha Auxiliar de Cozinha + Auxil…" at bounding box center [340, 116] width 292 height 13
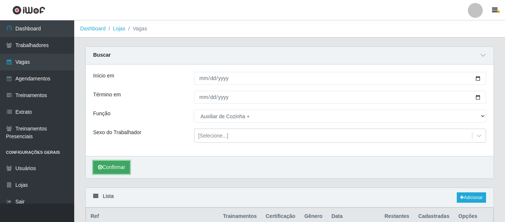
click at [116, 169] on button "Confirmar" at bounding box center [111, 167] width 37 height 13
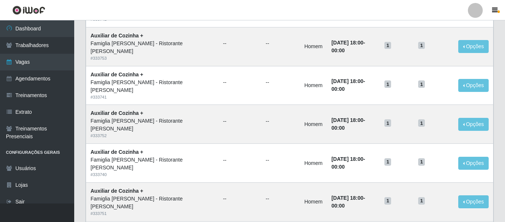
scroll to position [520, 0]
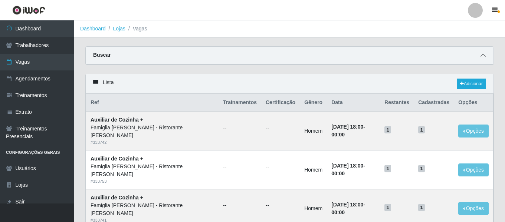
click at [482, 53] on span at bounding box center [482, 55] width 9 height 9
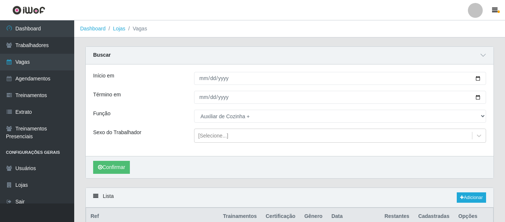
click at [235, 109] on div "Início em [DATE] Término em [DATE] Função [Selecione...] ASG ASG + ASG ++ Auxil…" at bounding box center [289, 111] width 407 height 92
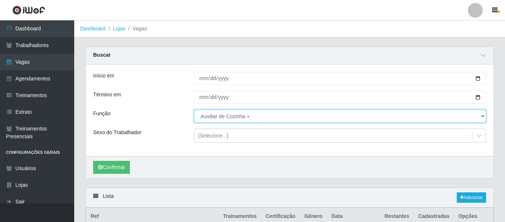
click at [229, 116] on select "[Selecione...] ASG ASG + ASG ++ Auxiliar de Cozinha Auxiliar de Cozinha + Auxil…" at bounding box center [340, 116] width 292 height 13
select select "9"
click at [194, 110] on select "[Selecione...] ASG ASG + ASG ++ Auxiliar de Cozinha Auxiliar de Cozinha + Auxil…" at bounding box center [340, 116] width 292 height 13
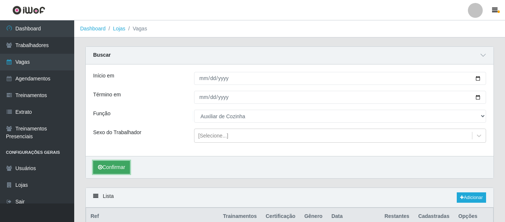
click at [120, 163] on button "Confirmar" at bounding box center [111, 167] width 37 height 13
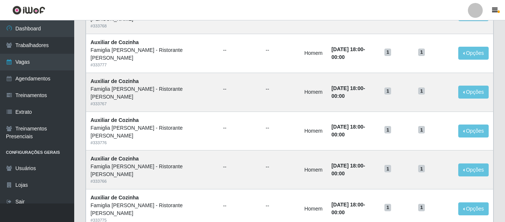
scroll to position [520, 0]
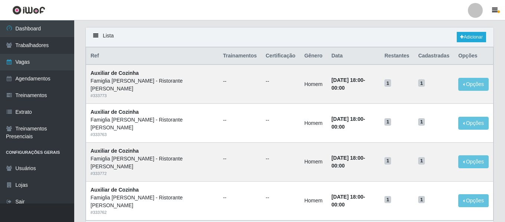
scroll to position [65, 0]
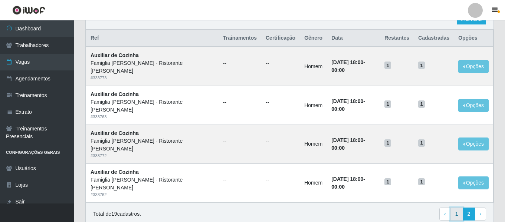
click at [460, 208] on link "1" at bounding box center [456, 214] width 13 height 13
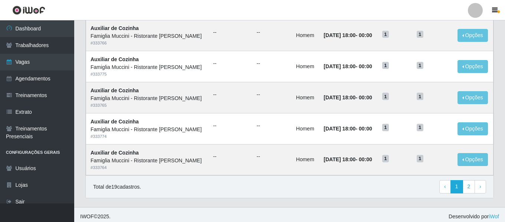
scroll to position [399, 0]
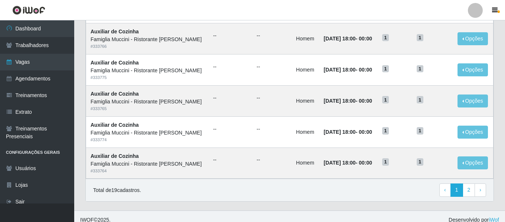
drag, startPoint x: 504, startPoint y: 159, endPoint x: 504, endPoint y: 114, distance: 45.2
